Goal: Find specific page/section: Find specific page/section

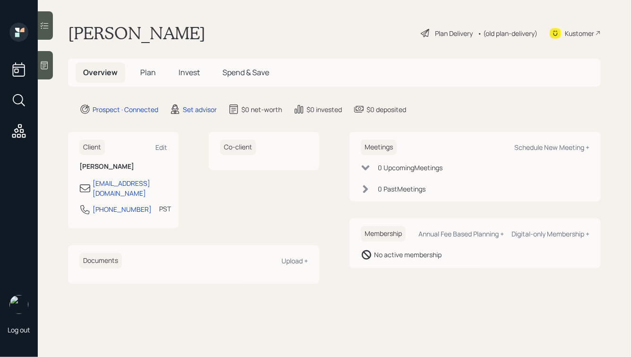
click at [40, 62] on icon at bounding box center [44, 64] width 9 height 9
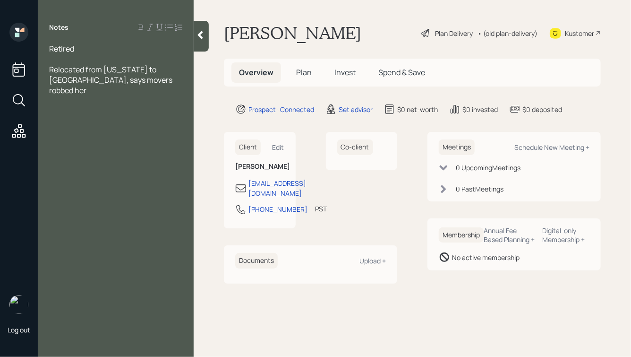
click at [164, 83] on div "Relocated from [US_STATE] to [GEOGRAPHIC_DATA], says movers robbed her" at bounding box center [115, 79] width 133 height 31
click at [98, 48] on div "Retired" at bounding box center [115, 48] width 133 height 10
click at [143, 81] on div "Relocated from [US_STATE] to [GEOGRAPHIC_DATA], says movers robbed her" at bounding box center [115, 79] width 133 height 31
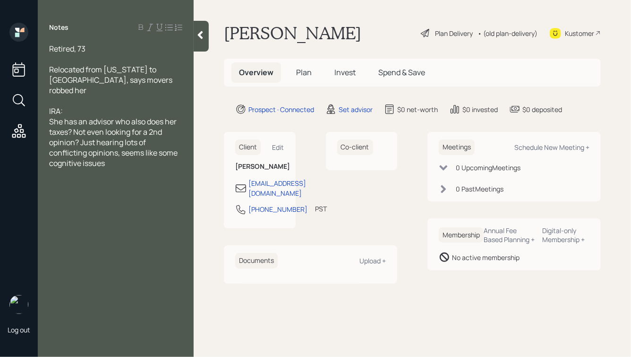
click at [148, 80] on div "Relocated from [US_STATE] to [GEOGRAPHIC_DATA], says movers robbed her" at bounding box center [115, 79] width 133 height 31
